Goal: Entertainment & Leisure: Consume media (video, audio)

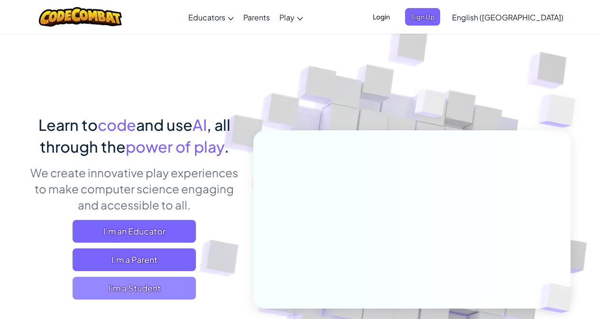
click at [166, 286] on span "I'm a Student" at bounding box center [134, 288] width 123 height 23
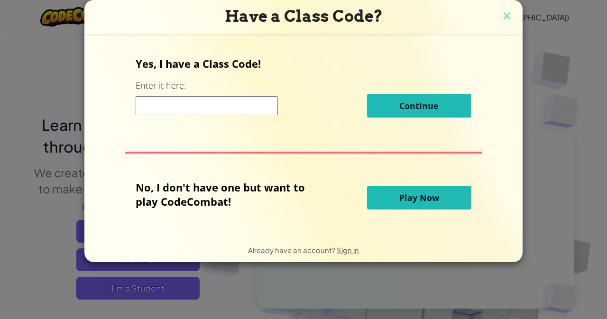
click at [419, 194] on span "Play Now" at bounding box center [420, 197] width 40 height 11
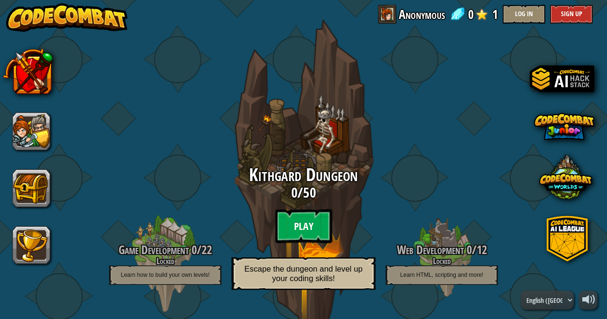
click at [318, 222] on btn "Play" at bounding box center [303, 226] width 57 height 34
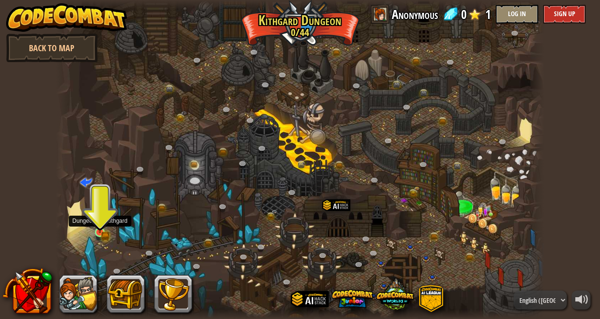
click at [104, 231] on img at bounding box center [100, 220] width 12 height 26
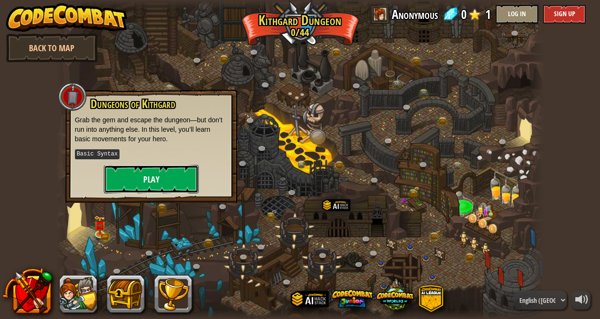
click at [155, 184] on button "Play" at bounding box center [151, 179] width 95 height 28
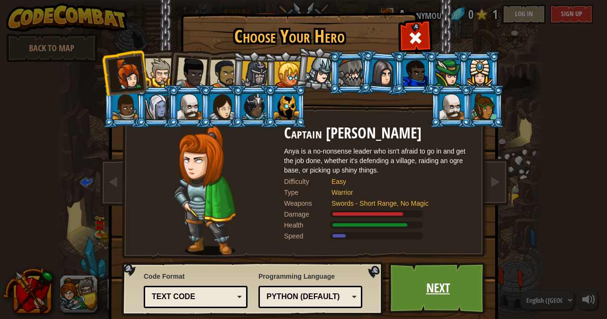
click at [422, 279] on link "Next" at bounding box center [438, 288] width 99 height 52
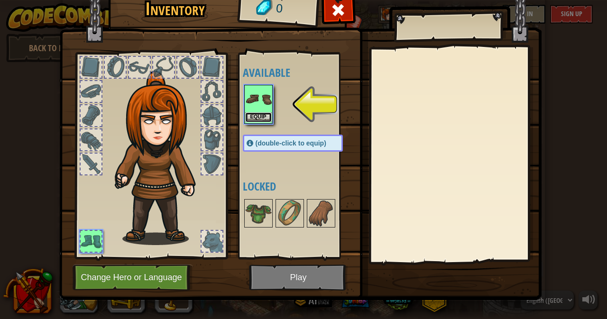
click at [264, 115] on button "Equip" at bounding box center [258, 117] width 27 height 10
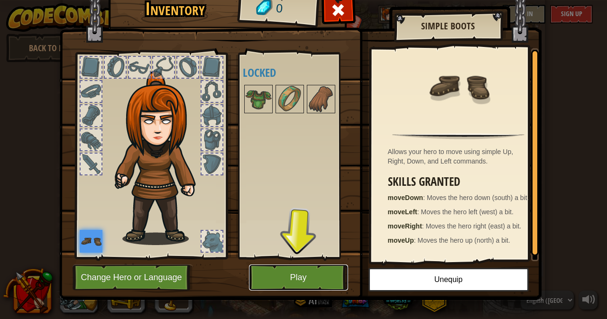
click at [302, 277] on button "Play" at bounding box center [298, 278] width 99 height 26
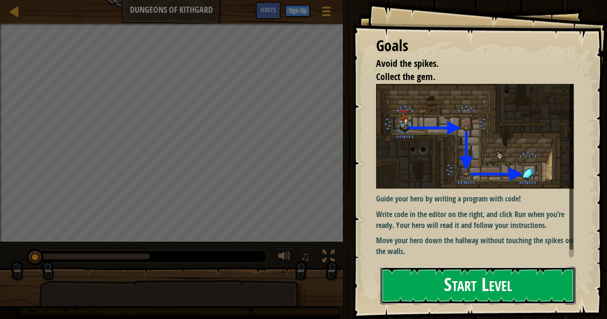
click at [465, 286] on button "Start Level" at bounding box center [478, 285] width 195 height 37
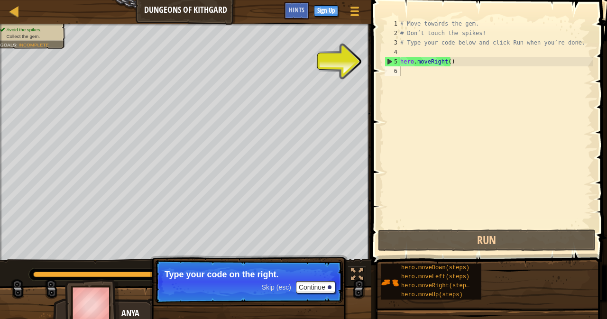
click at [275, 288] on span "Skip (esc)" at bounding box center [276, 288] width 29 height 8
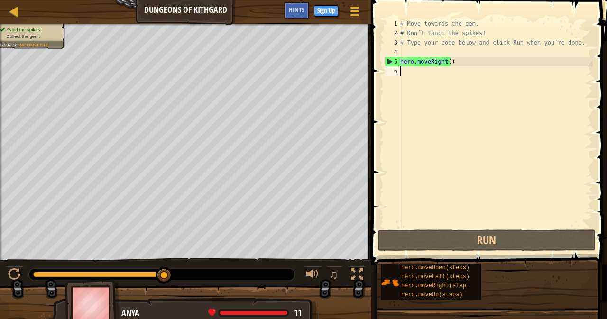
type textarea "h"
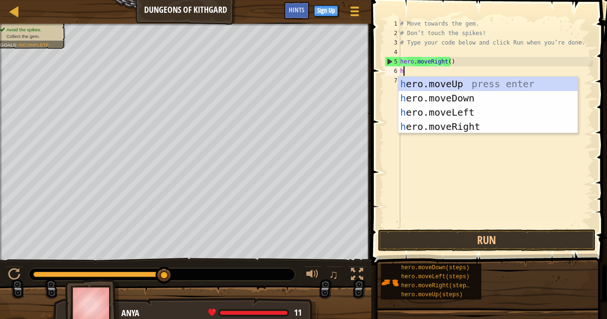
scroll to position [4, 0]
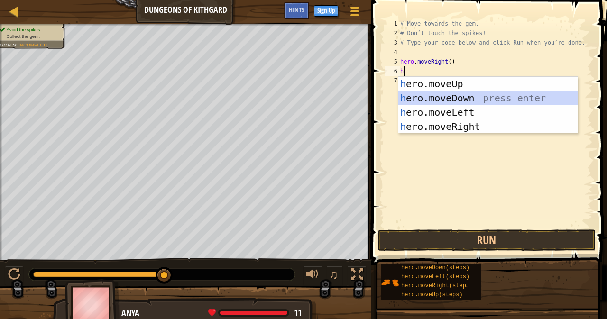
click at [475, 97] on div "h ero.moveUp press enter h ero.moveDown press enter h ero.moveLeft press enter …" at bounding box center [488, 119] width 179 height 85
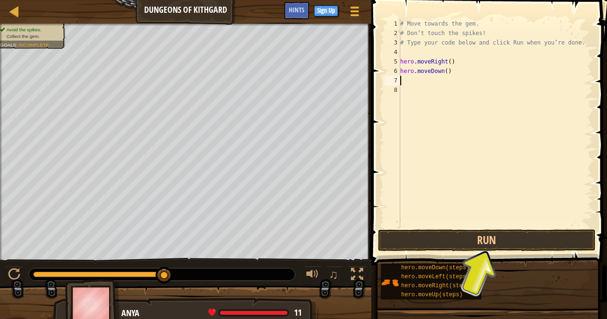
type textarea "h"
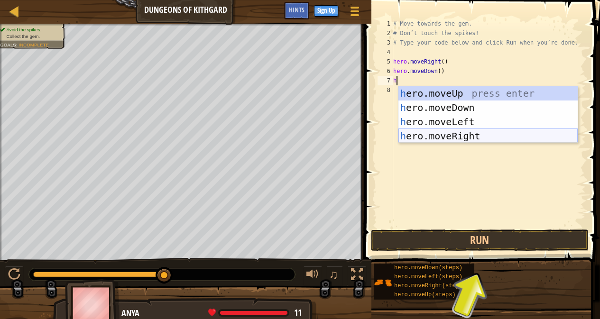
click at [462, 136] on div "h ero.moveUp press enter h ero.moveDown press enter h ero.moveLeft press enter …" at bounding box center [488, 128] width 179 height 85
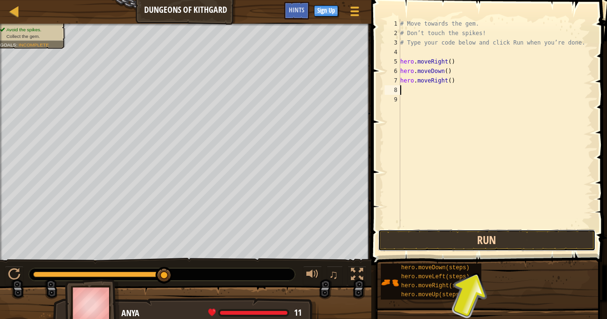
click at [444, 233] on button "Run" at bounding box center [487, 241] width 218 height 22
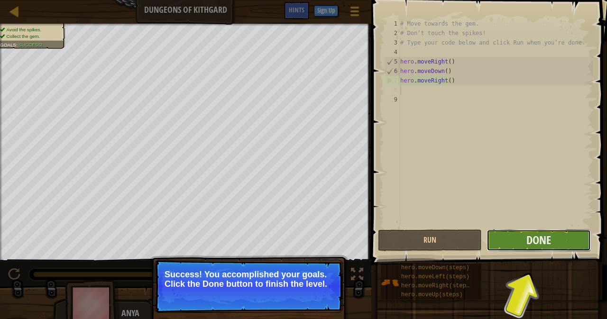
click at [507, 243] on button "Done" at bounding box center [539, 241] width 104 height 22
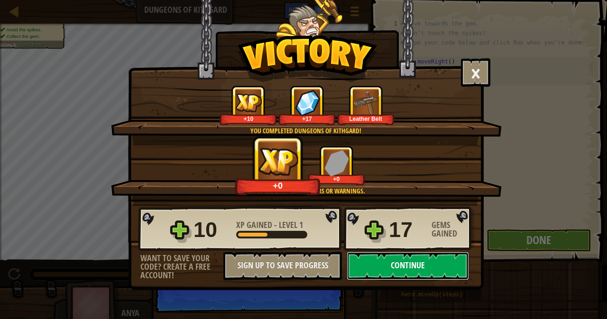
click at [434, 263] on button "Continue" at bounding box center [408, 266] width 122 height 28
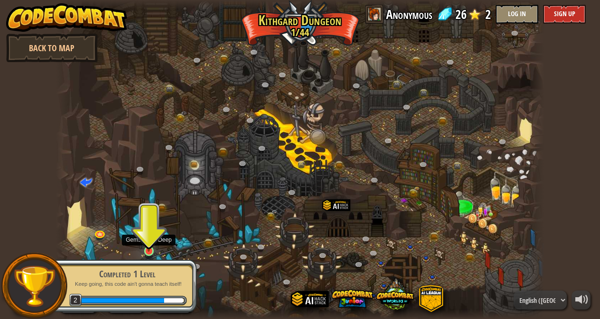
click at [152, 249] on img at bounding box center [149, 238] width 12 height 27
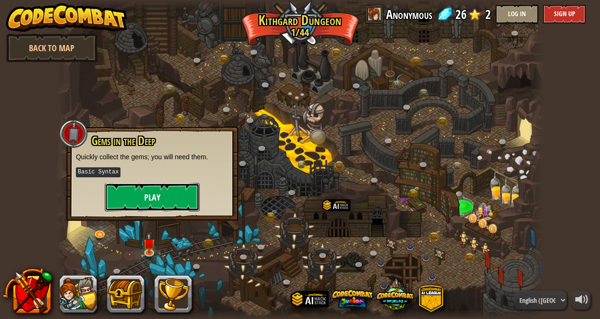
click at [163, 188] on button "Play" at bounding box center [152, 197] width 95 height 28
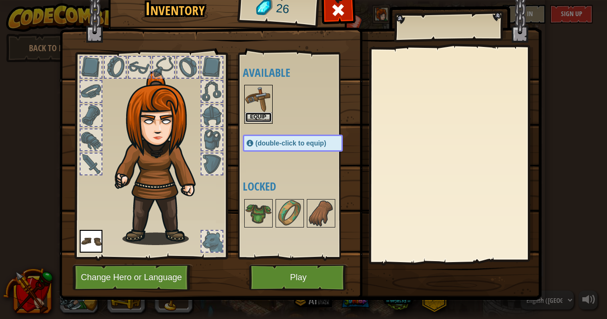
click at [257, 119] on button "Equip" at bounding box center [258, 117] width 27 height 10
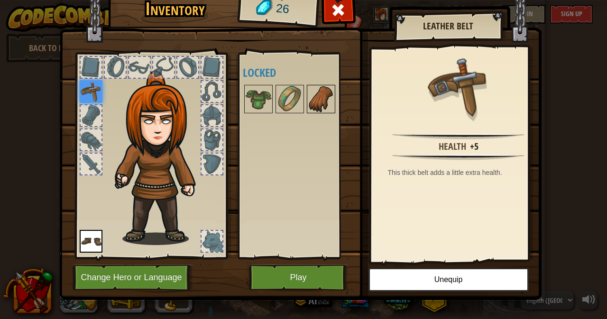
click at [309, 100] on img at bounding box center [321, 99] width 27 height 27
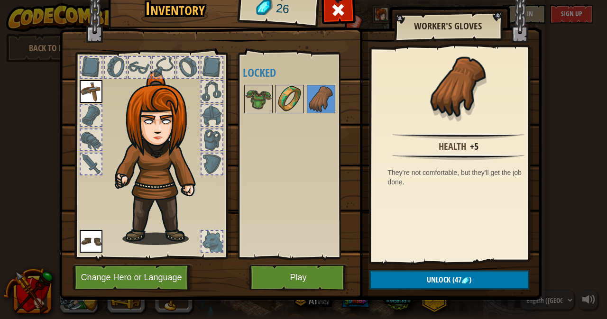
click at [292, 95] on img at bounding box center [290, 99] width 27 height 27
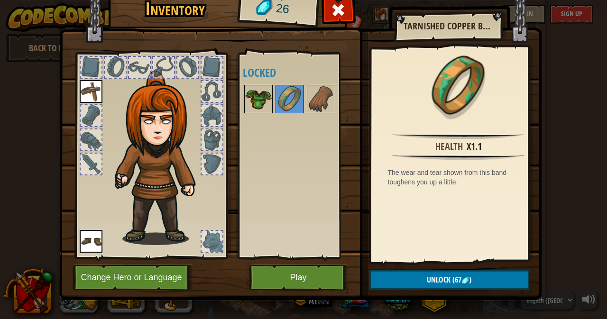
click at [260, 102] on img at bounding box center [258, 99] width 27 height 27
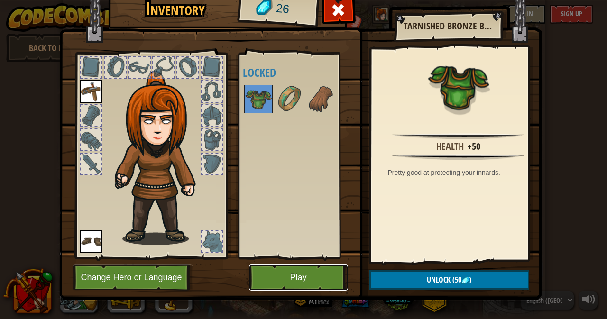
click at [295, 281] on button "Play" at bounding box center [298, 278] width 99 height 26
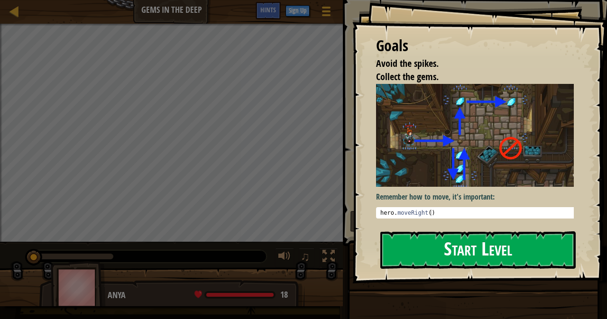
click at [412, 254] on button "Start Level" at bounding box center [478, 250] width 195 height 37
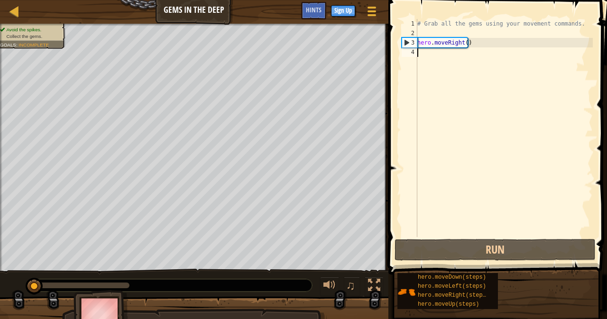
type textarea "h"
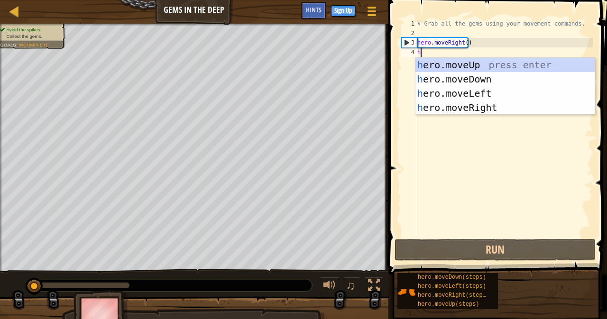
scroll to position [4, 0]
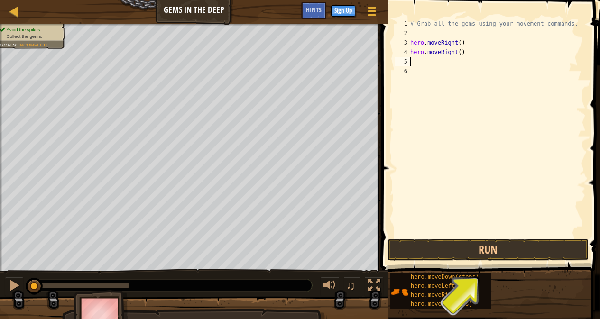
type textarea "h"
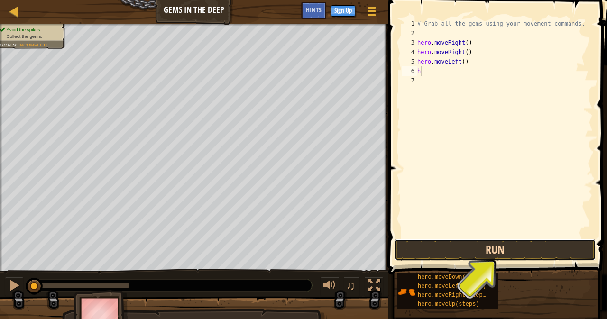
click at [406, 245] on button "Run" at bounding box center [495, 250] width 201 height 22
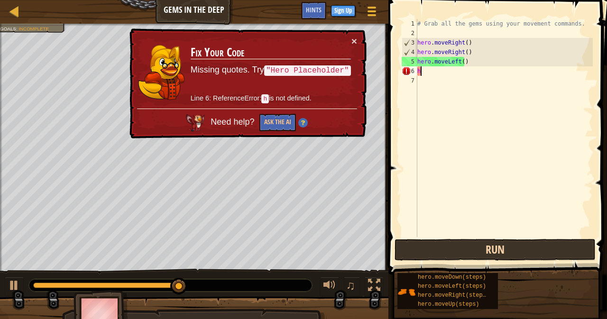
type textarea "he"
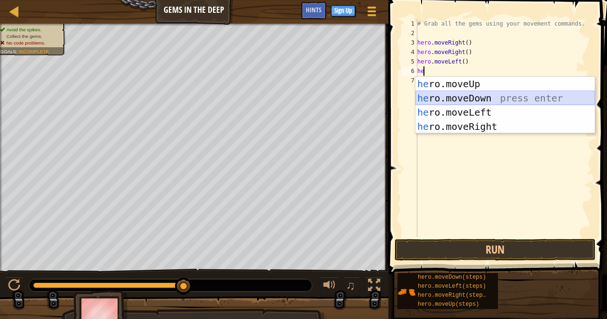
click at [494, 101] on div "he ro.moveUp press enter he ro.moveDown press enter he ro.moveLeft press enter …" at bounding box center [505, 119] width 179 height 85
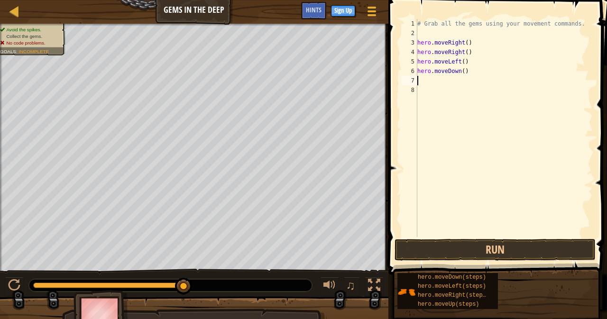
type textarea "h"
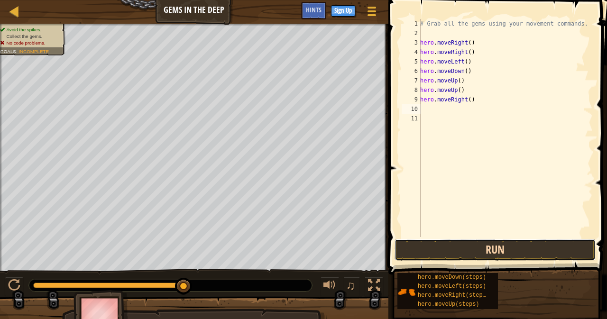
click at [455, 248] on button "Run" at bounding box center [495, 250] width 201 height 22
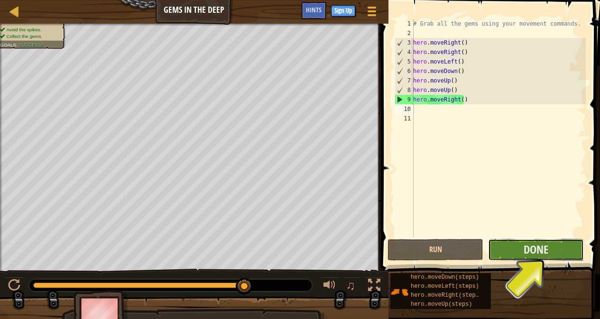
click at [513, 240] on button "Done" at bounding box center [536, 250] width 96 height 22
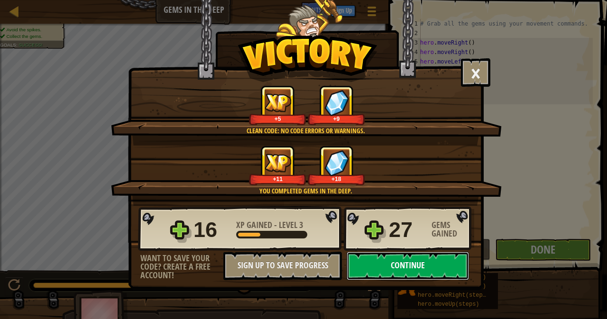
click at [438, 258] on button "Continue" at bounding box center [408, 266] width 122 height 28
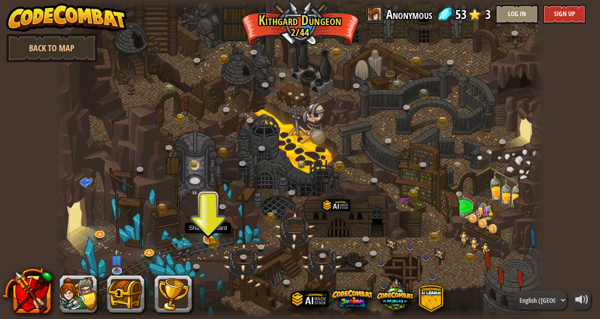
click at [204, 228] on img at bounding box center [207, 227] width 7 height 7
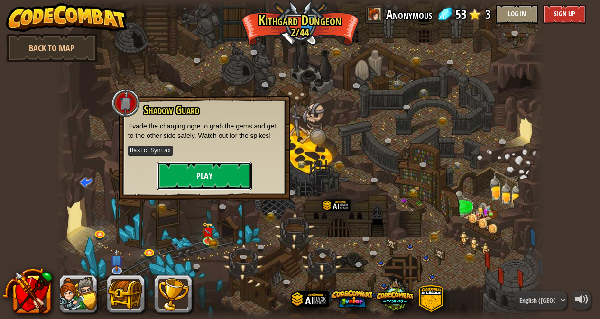
click at [229, 179] on button "Play" at bounding box center [204, 176] width 95 height 28
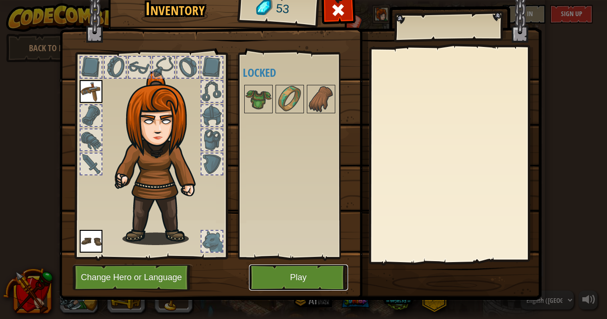
click at [287, 280] on button "Play" at bounding box center [298, 278] width 99 height 26
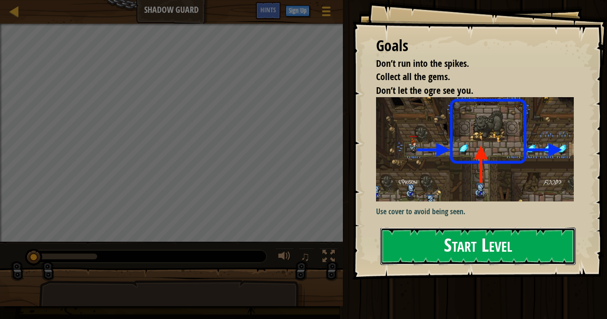
click at [462, 244] on button "Start Level" at bounding box center [478, 246] width 195 height 37
